Goal: Information Seeking & Learning: Learn about a topic

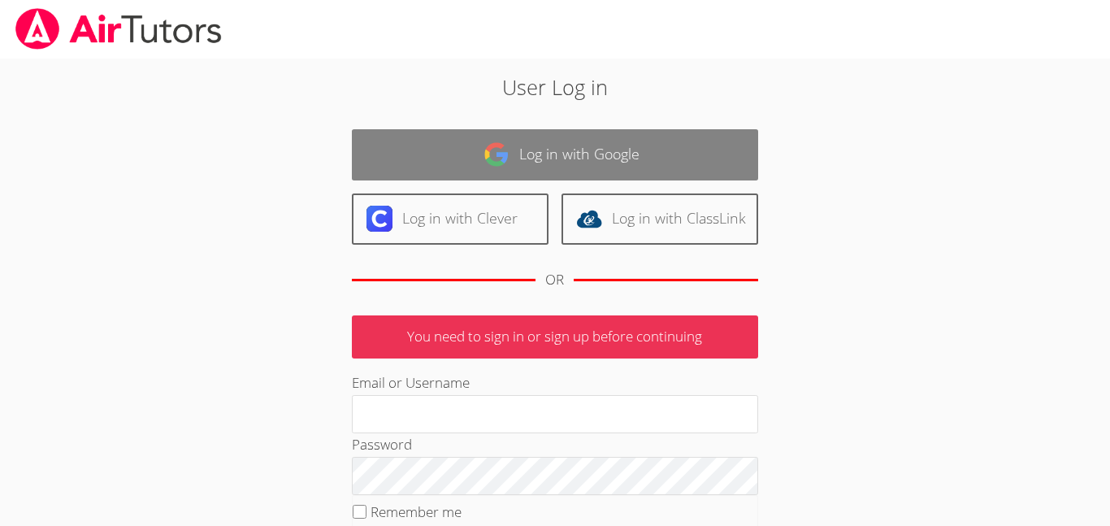
click at [396, 167] on link "Log in with Google" at bounding box center [555, 154] width 406 height 51
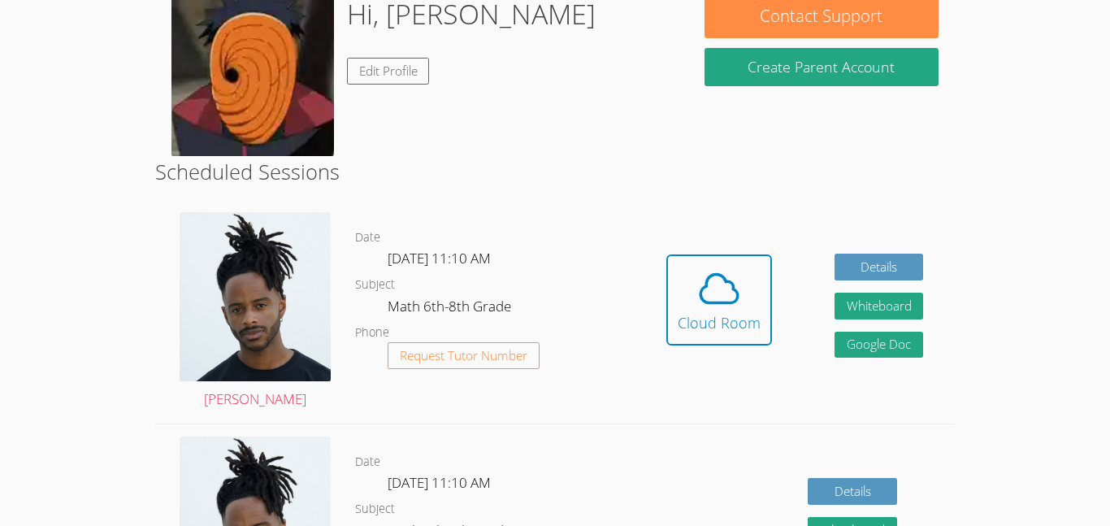
scroll to position [314, 0]
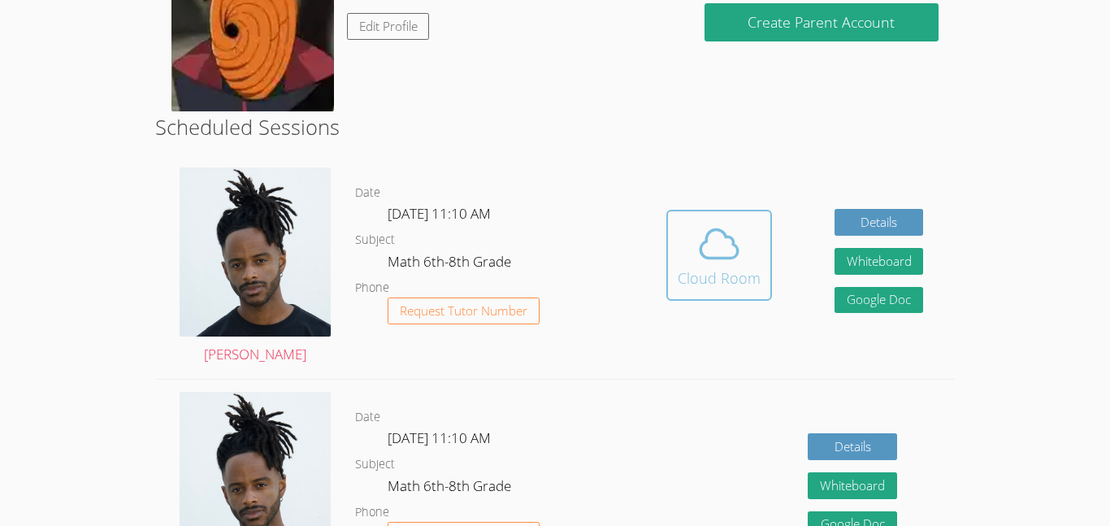
click at [679, 266] on div "Cloud Room" at bounding box center [718, 277] width 83 height 23
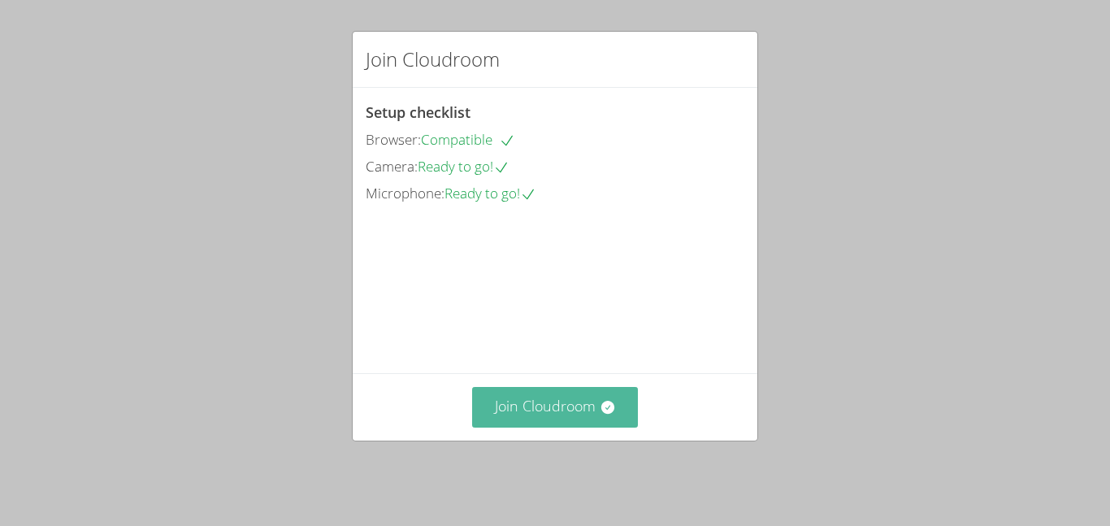
click at [617, 423] on button "Join Cloudroom" at bounding box center [555, 407] width 167 height 40
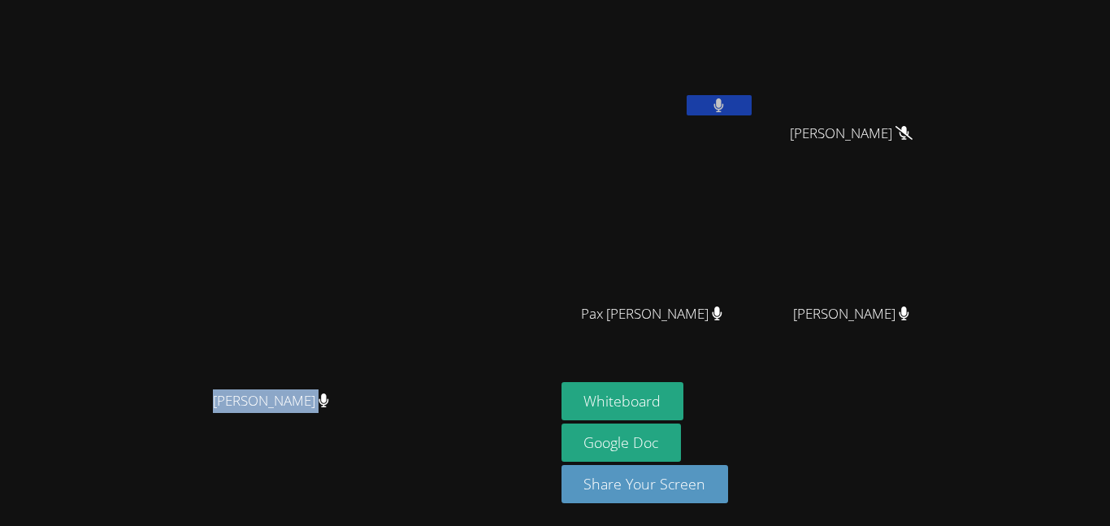
click at [751, 103] on button at bounding box center [718, 105] width 65 height 20
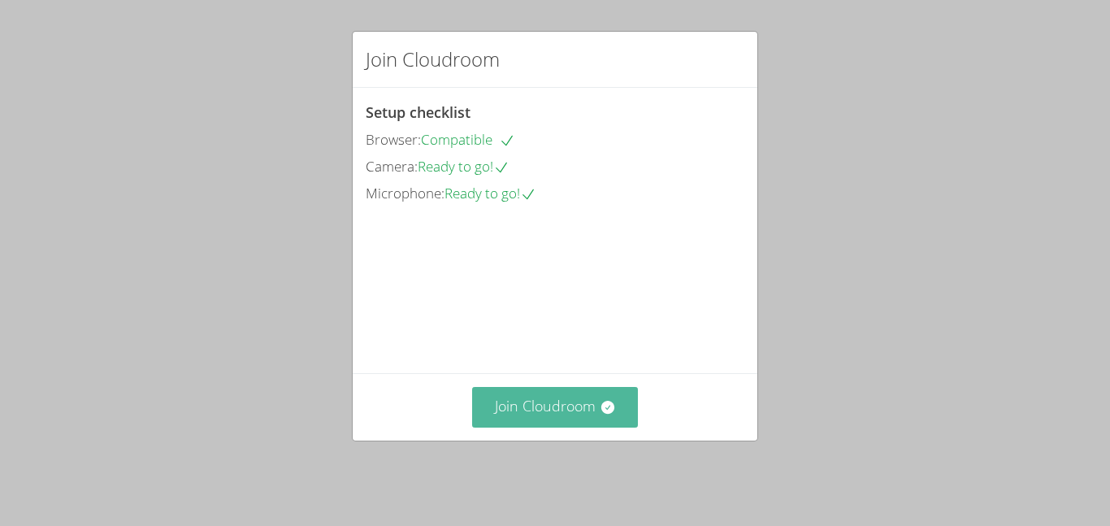
click at [565, 409] on button "Join Cloudroom" at bounding box center [555, 407] width 167 height 40
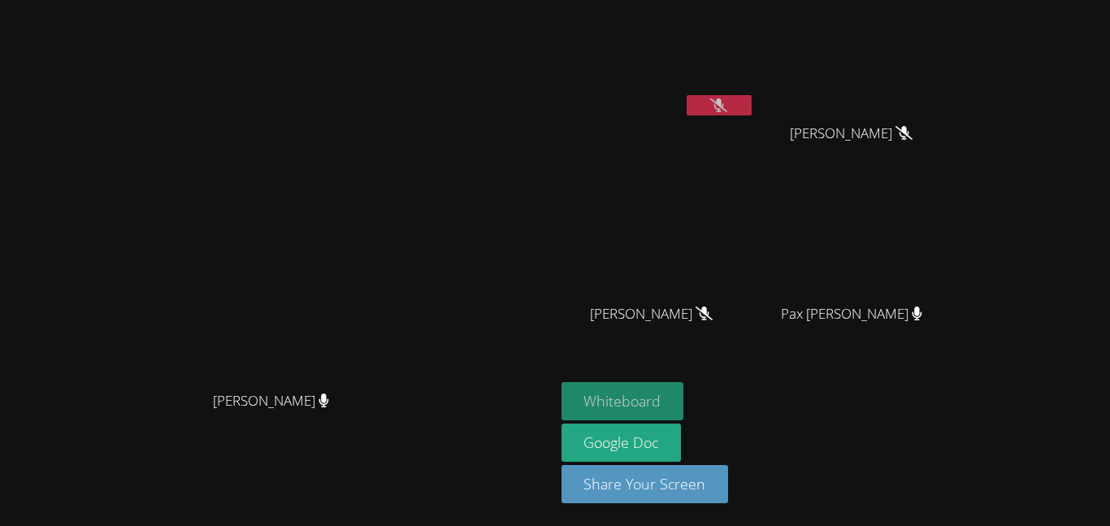
click at [684, 392] on button "Whiteboard" at bounding box center [622, 401] width 123 height 38
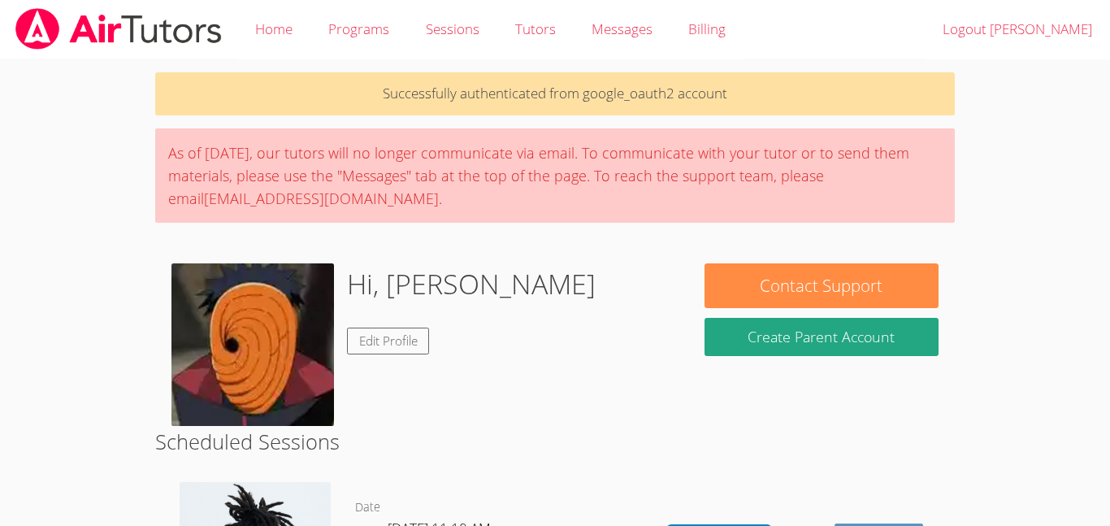
scroll to position [314, 0]
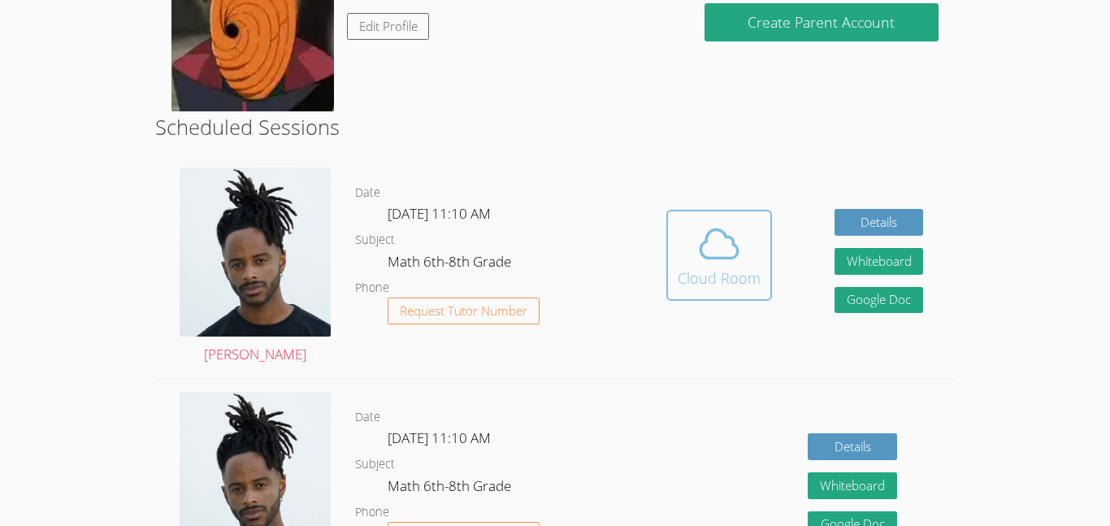
click at [733, 270] on div "Cloud Room" at bounding box center [718, 277] width 83 height 23
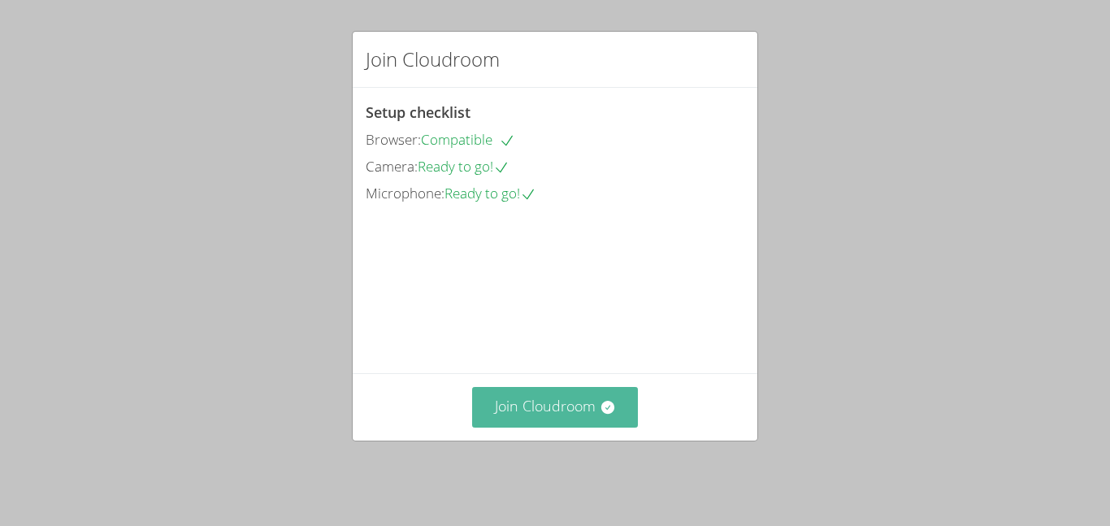
click at [534, 413] on button "Join Cloudroom" at bounding box center [555, 407] width 167 height 40
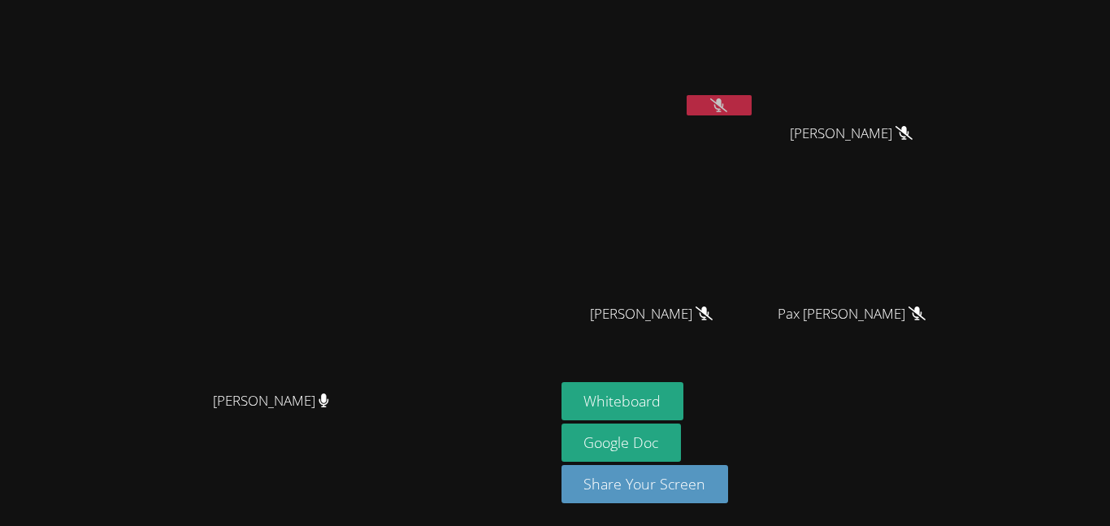
click at [727, 108] on icon at bounding box center [718, 105] width 17 height 14
click at [751, 111] on button at bounding box center [718, 105] width 65 height 20
click at [751, 106] on button at bounding box center [718, 105] width 65 height 20
click at [724, 108] on icon at bounding box center [719, 105] width 10 height 14
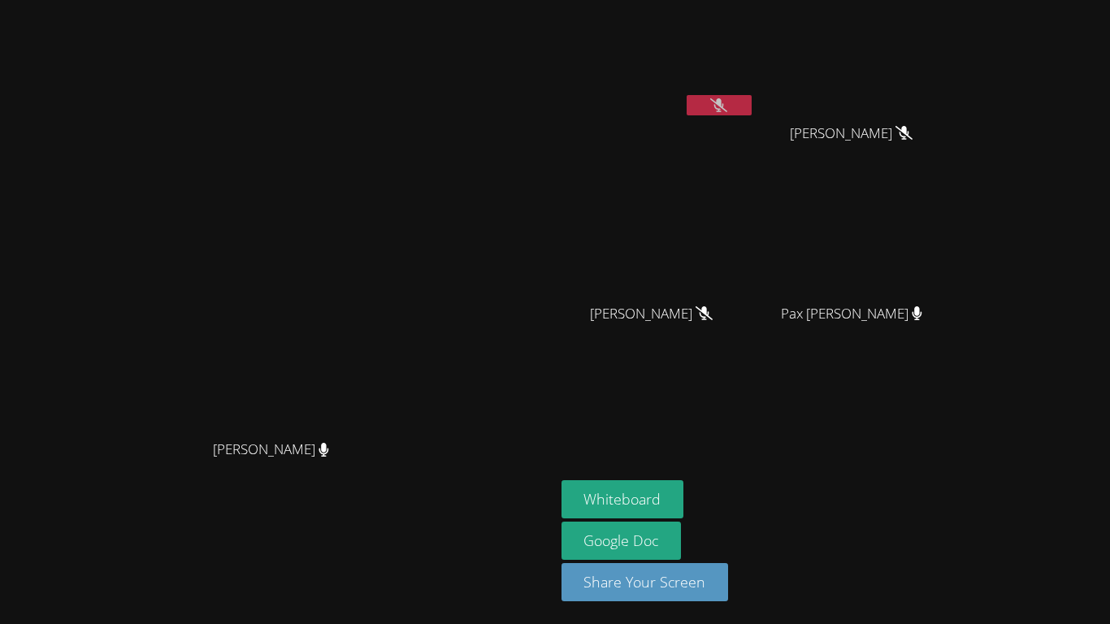
click at [727, 103] on icon at bounding box center [718, 105] width 17 height 14
click at [724, 103] on icon at bounding box center [718, 105] width 11 height 14
click at [727, 103] on icon at bounding box center [718, 105] width 17 height 14
click at [724, 103] on icon at bounding box center [718, 105] width 11 height 14
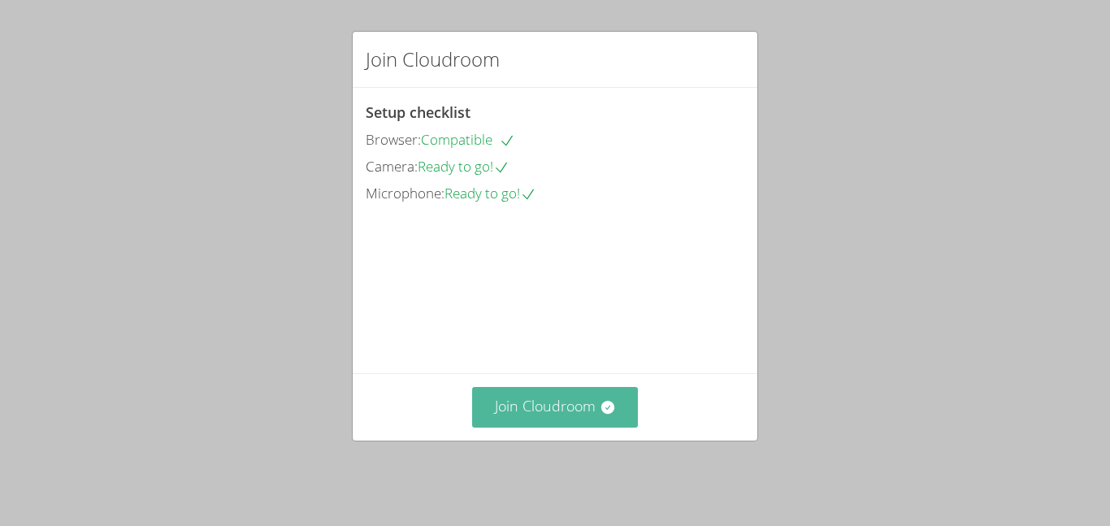
click at [543, 401] on button "Join Cloudroom" at bounding box center [555, 407] width 167 height 40
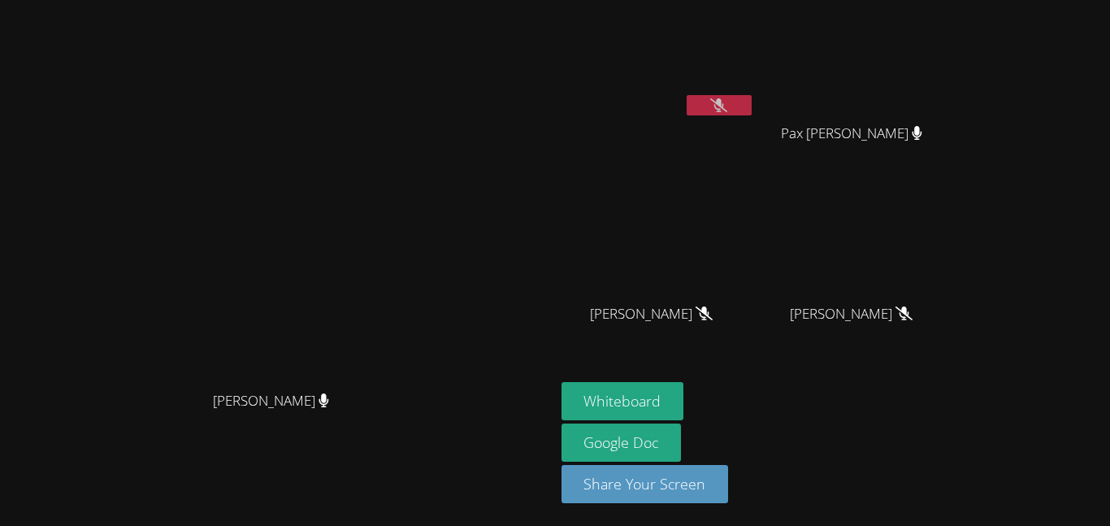
click at [961, 436] on aside "[PERSON_NAME] Pax [PERSON_NAME] Pax [PERSON_NAME] [PERSON_NAME] [PERSON_NAME] […" at bounding box center [758, 263] width 406 height 526
click at [954, 448] on div "Whiteboard Google Doc Share Your Screen" at bounding box center [757, 449] width 393 height 134
click at [727, 105] on icon at bounding box center [718, 105] width 17 height 14
click at [751, 105] on button at bounding box center [718, 105] width 65 height 20
click at [751, 107] on button at bounding box center [718, 105] width 65 height 20
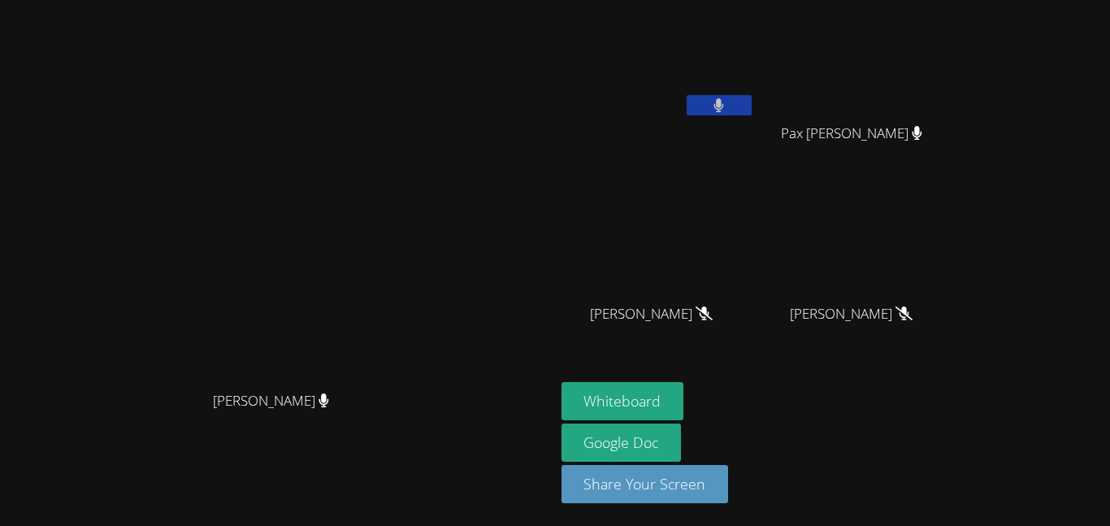
click at [724, 104] on icon at bounding box center [718, 105] width 11 height 14
click at [751, 113] on button at bounding box center [718, 105] width 65 height 20
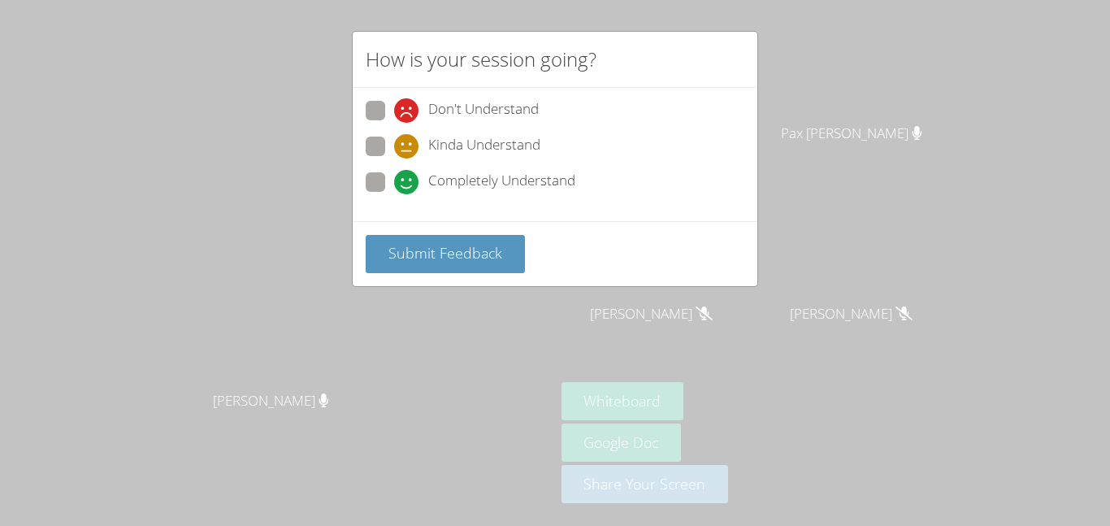
click at [388, 139] on label "Kinda Understand" at bounding box center [453, 147] width 175 height 22
click at [394, 139] on input "Kinda Understand" at bounding box center [401, 143] width 14 height 14
radio input "true"
click at [383, 258] on button "Submit Feedback" at bounding box center [445, 254] width 159 height 38
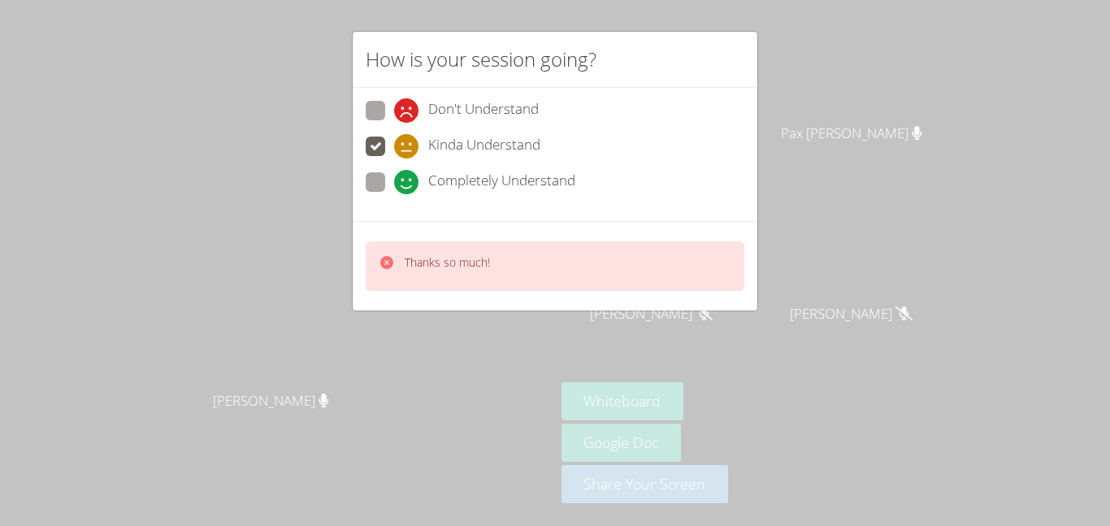
click at [861, 119] on div "How is your session going? Don't Understand Kinda Understand Completely Underst…" at bounding box center [555, 263] width 1110 height 526
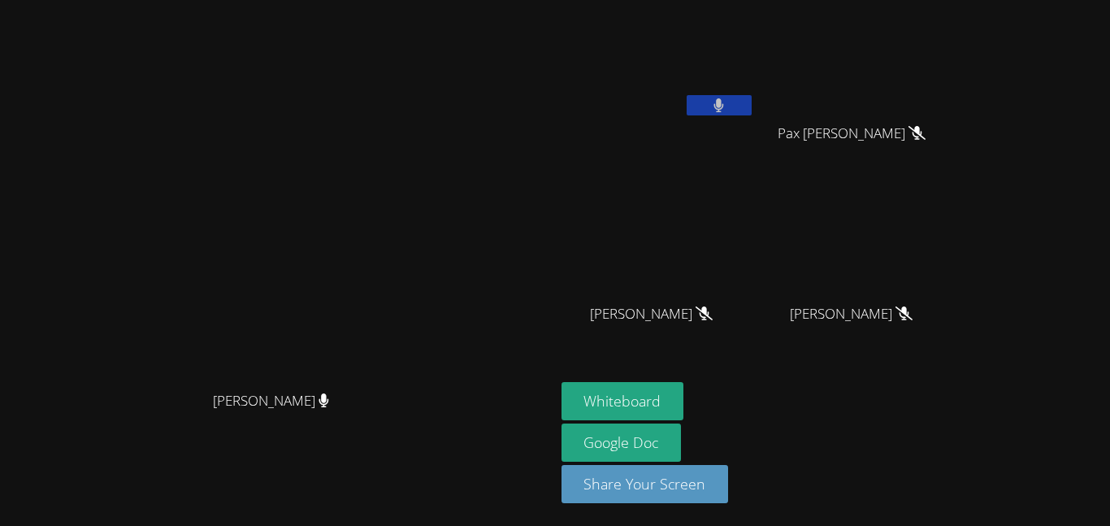
click at [751, 103] on button at bounding box center [718, 105] width 65 height 20
